Goal: Understand process/instructions: Learn how to perform a task or action

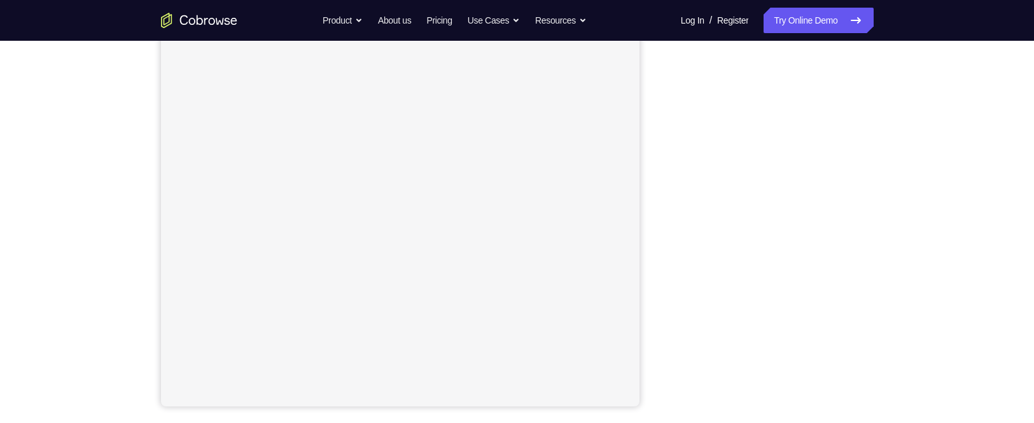
scroll to position [190, 0]
click at [937, 102] on div "Your Support Agent Your Customer Web iOS Android Next Steps We’d be happy to gi…" at bounding box center [517, 294] width 1034 height 839
click at [939, 113] on div "Your Support Agent Your Customer Web iOS Android Next Steps We’d be happy to gi…" at bounding box center [517, 294] width 1034 height 839
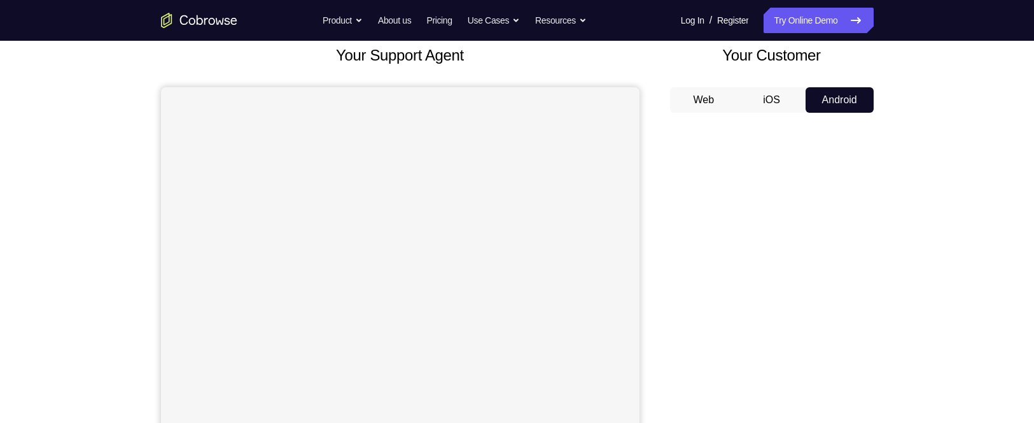
scroll to position [77, 0]
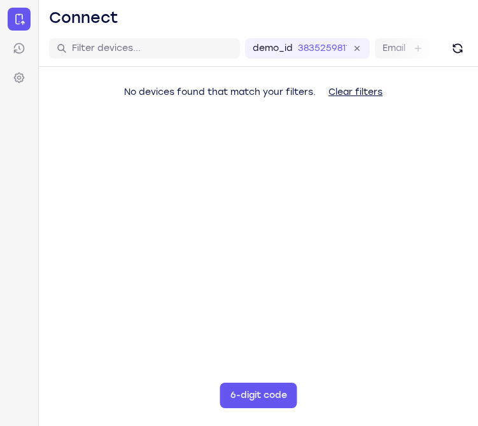
click at [403, 304] on main "demo_id 3835259811 3835259811 Email User ID Device ID Device name 6-digit code …" at bounding box center [258, 244] width 439 height 426
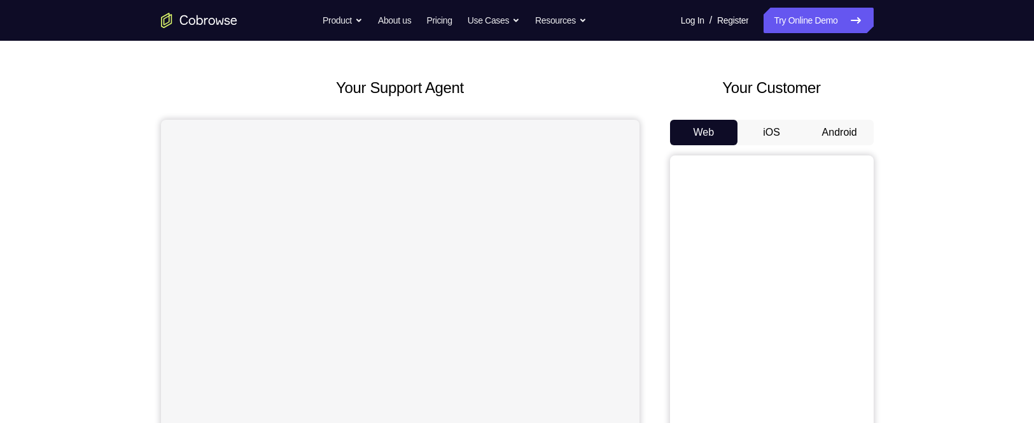
scroll to position [46, 0]
click at [832, 129] on button "Android" at bounding box center [840, 132] width 68 height 25
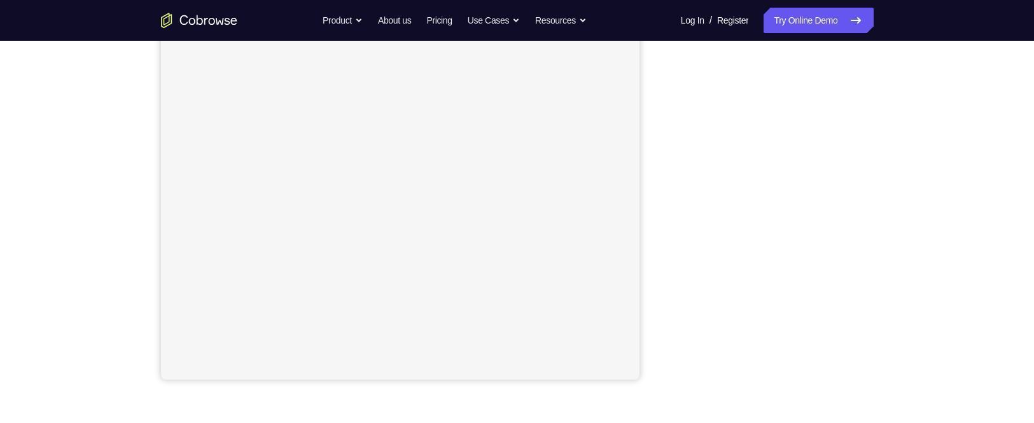
scroll to position [233, 0]
